Goal: Information Seeking & Learning: Learn about a topic

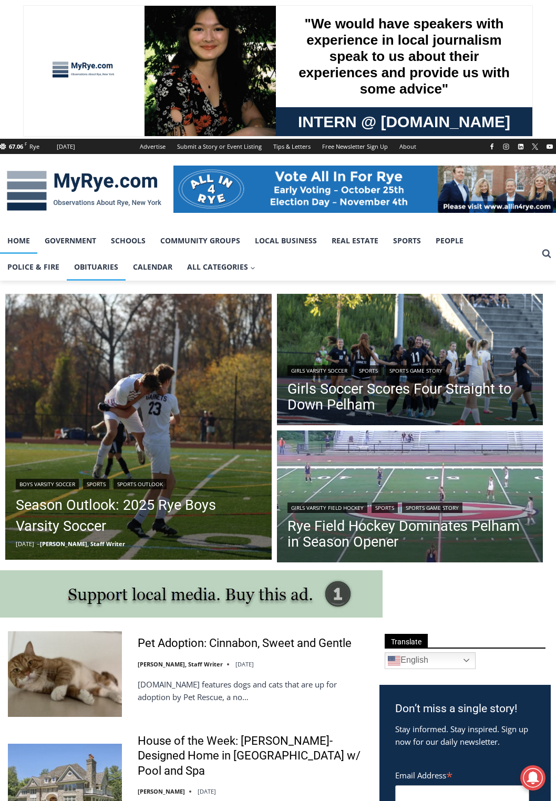
click at [67, 270] on link "Obituaries" at bounding box center [96, 267] width 59 height 26
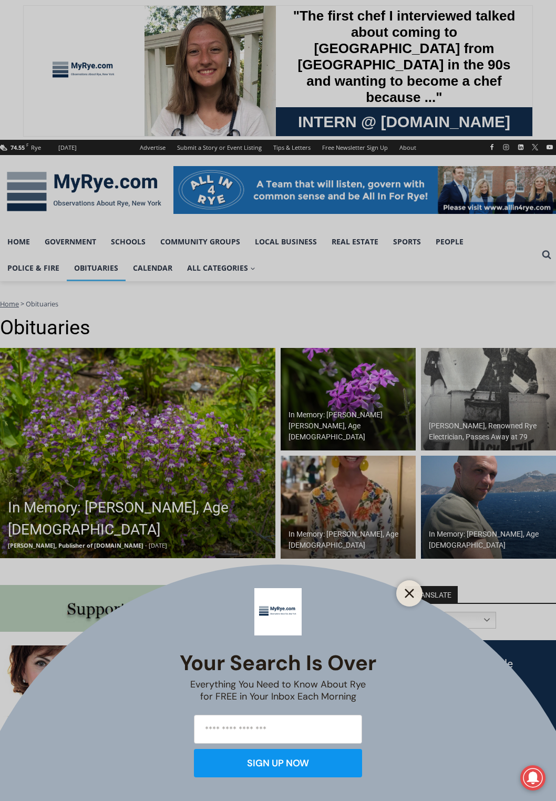
click at [412, 594] on icon "Close" at bounding box center [409, 593] width 9 height 9
